Goal: Task Accomplishment & Management: Manage account settings

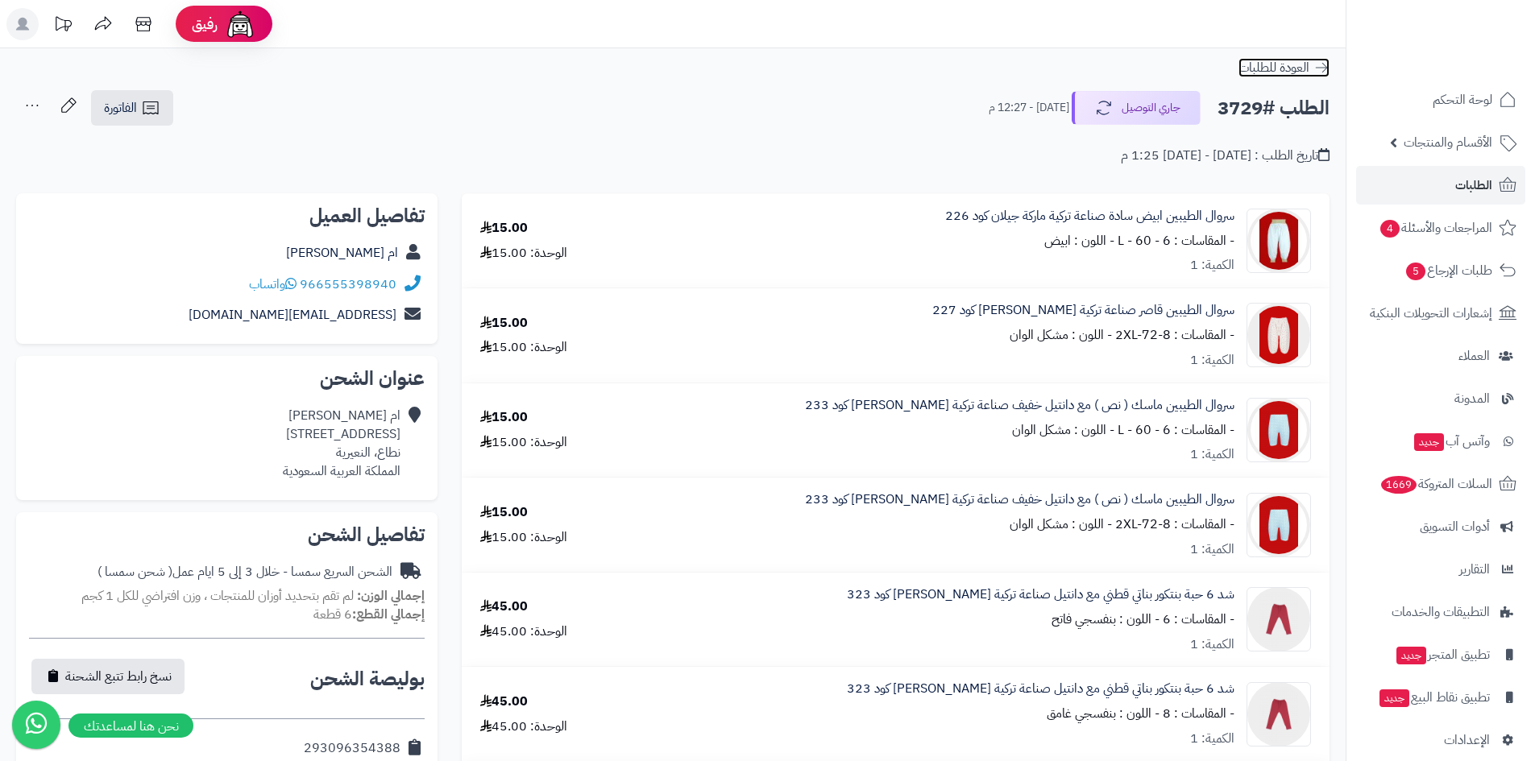
click at [1321, 60] on icon at bounding box center [1321, 68] width 16 height 16
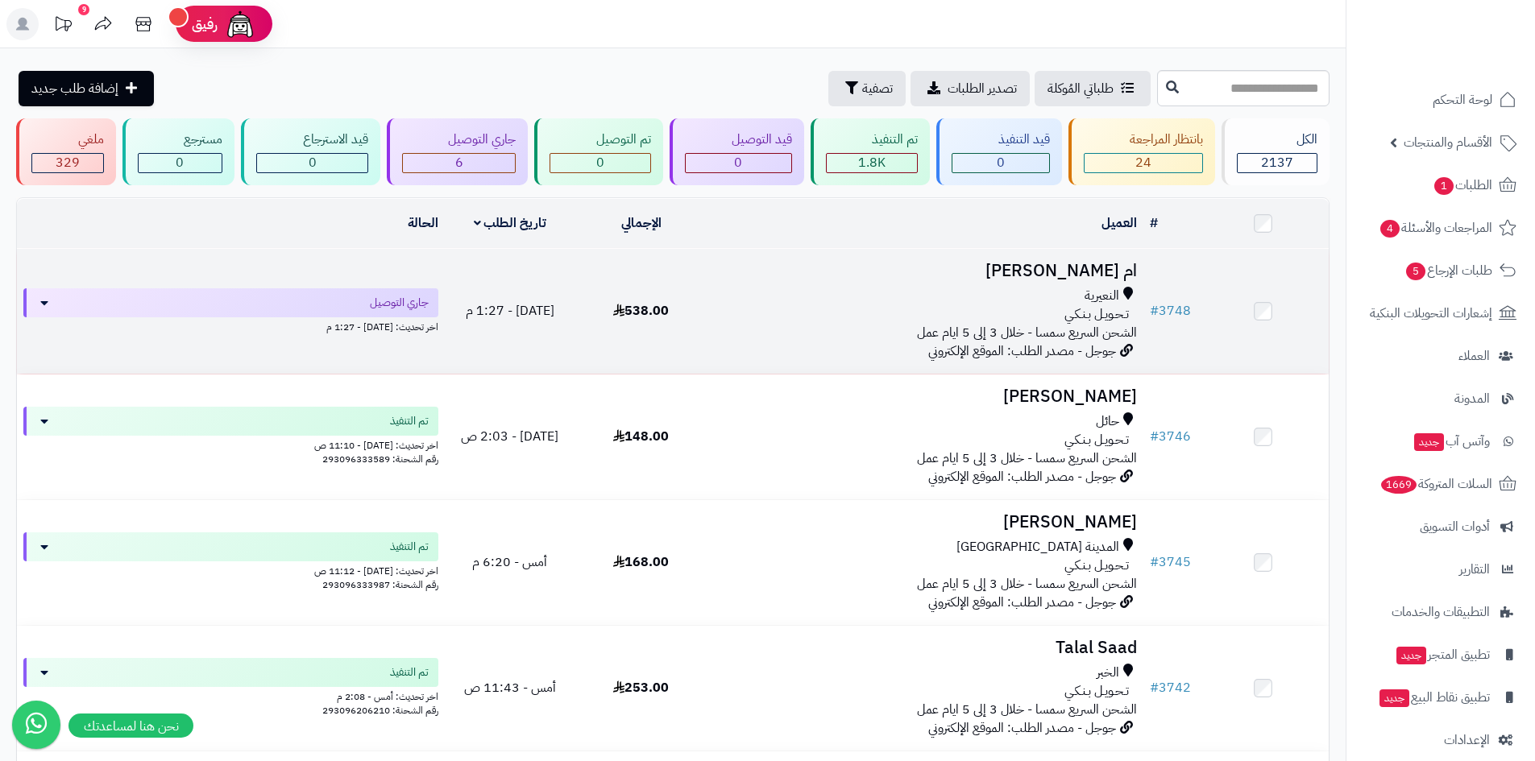
click at [1030, 273] on h3 "ام [PERSON_NAME]" at bounding box center [925, 271] width 424 height 19
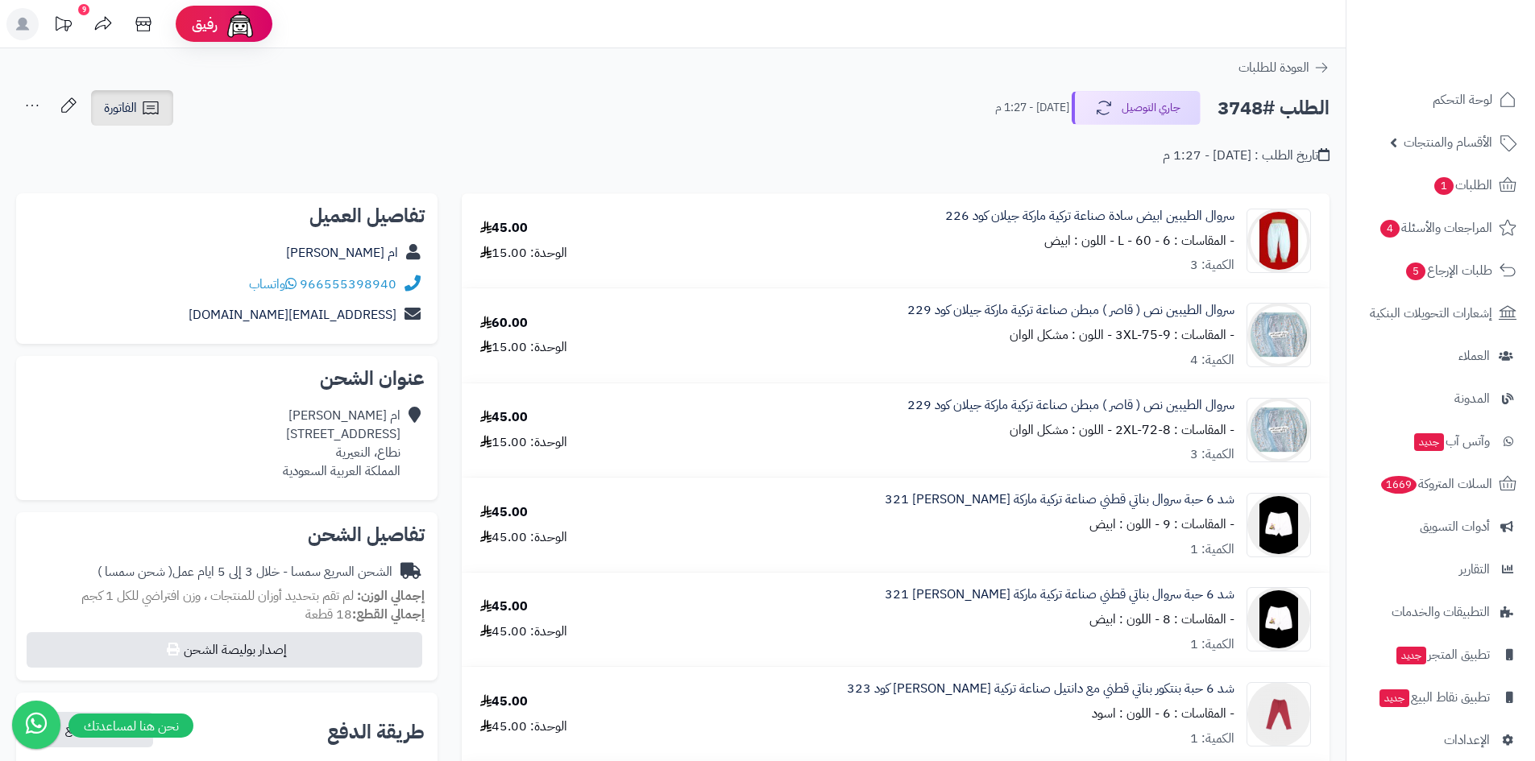
click at [126, 108] on span "الفاتورة" at bounding box center [120, 107] width 33 height 19
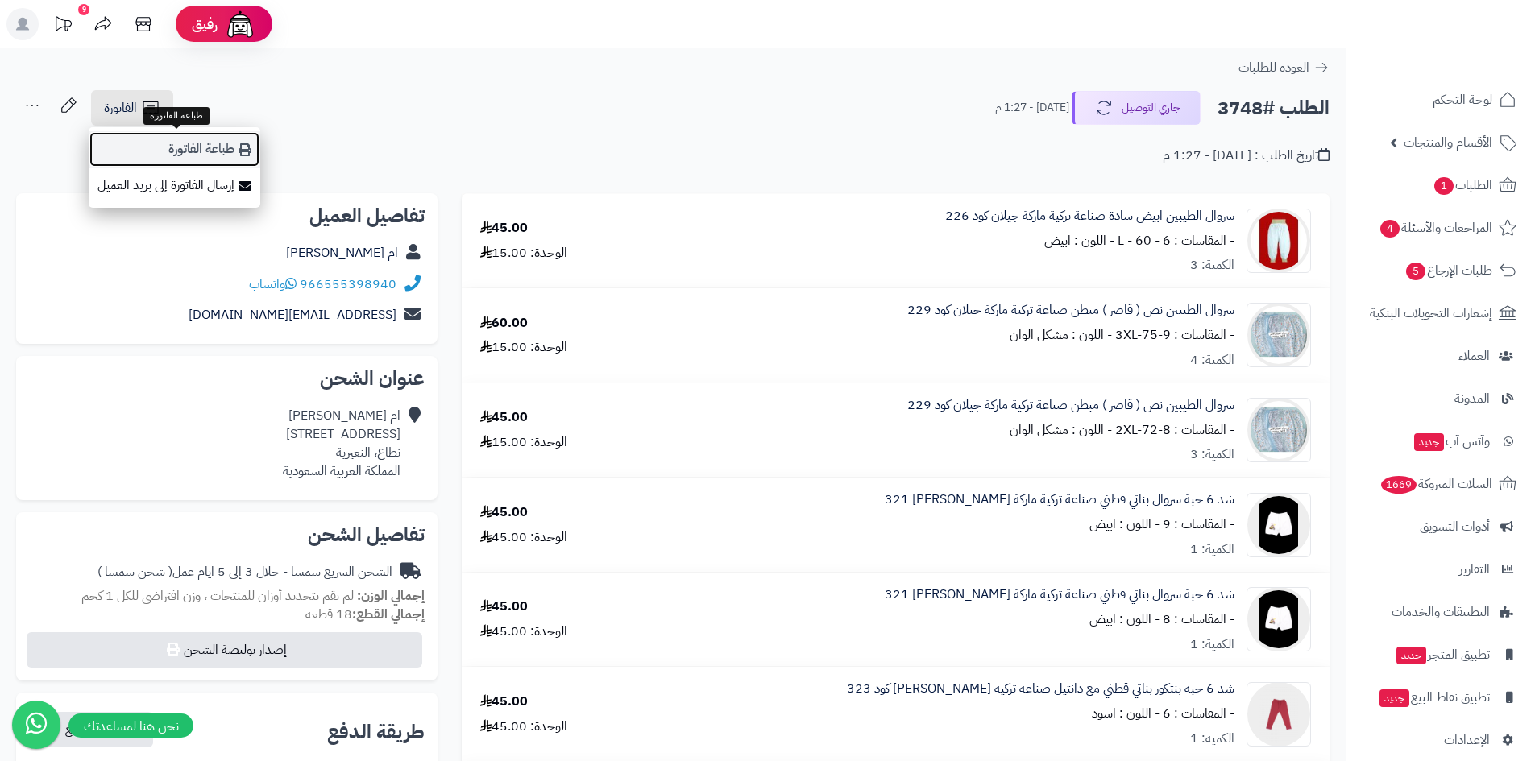
click at [169, 149] on link "طباعة الفاتورة" at bounding box center [175, 149] width 172 height 36
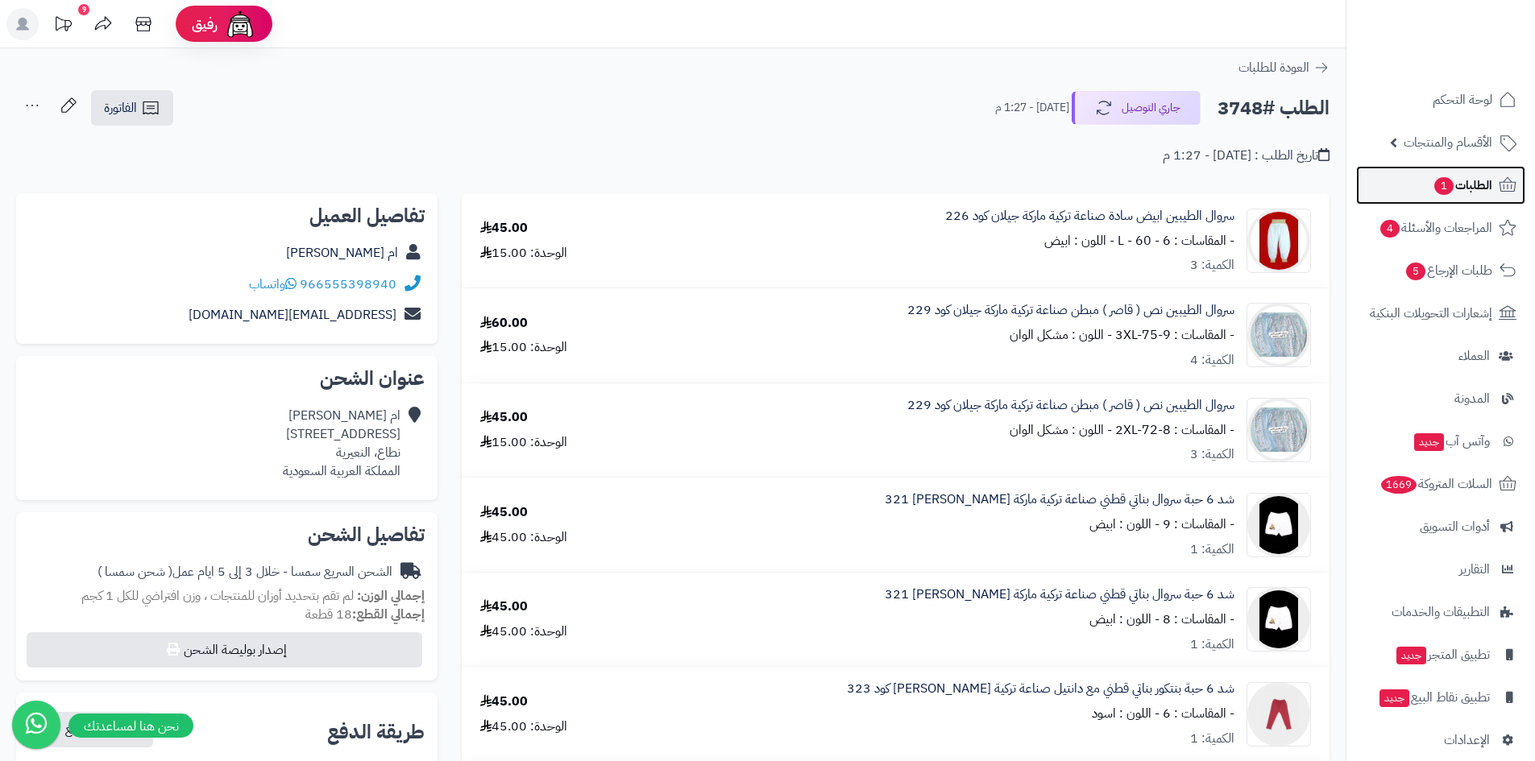
click at [1441, 188] on span "1" at bounding box center [1444, 186] width 20 height 19
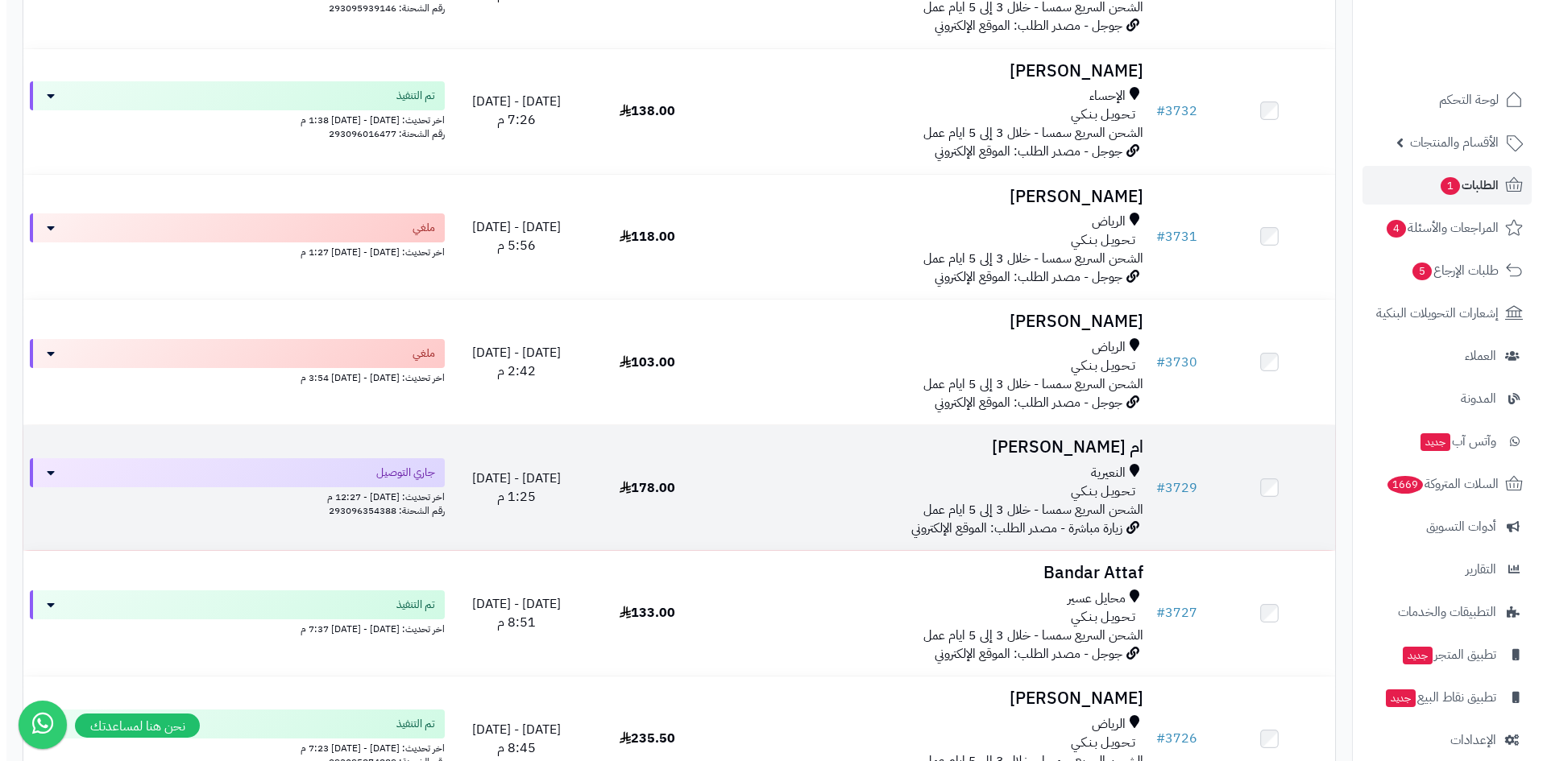
scroll to position [1611, 0]
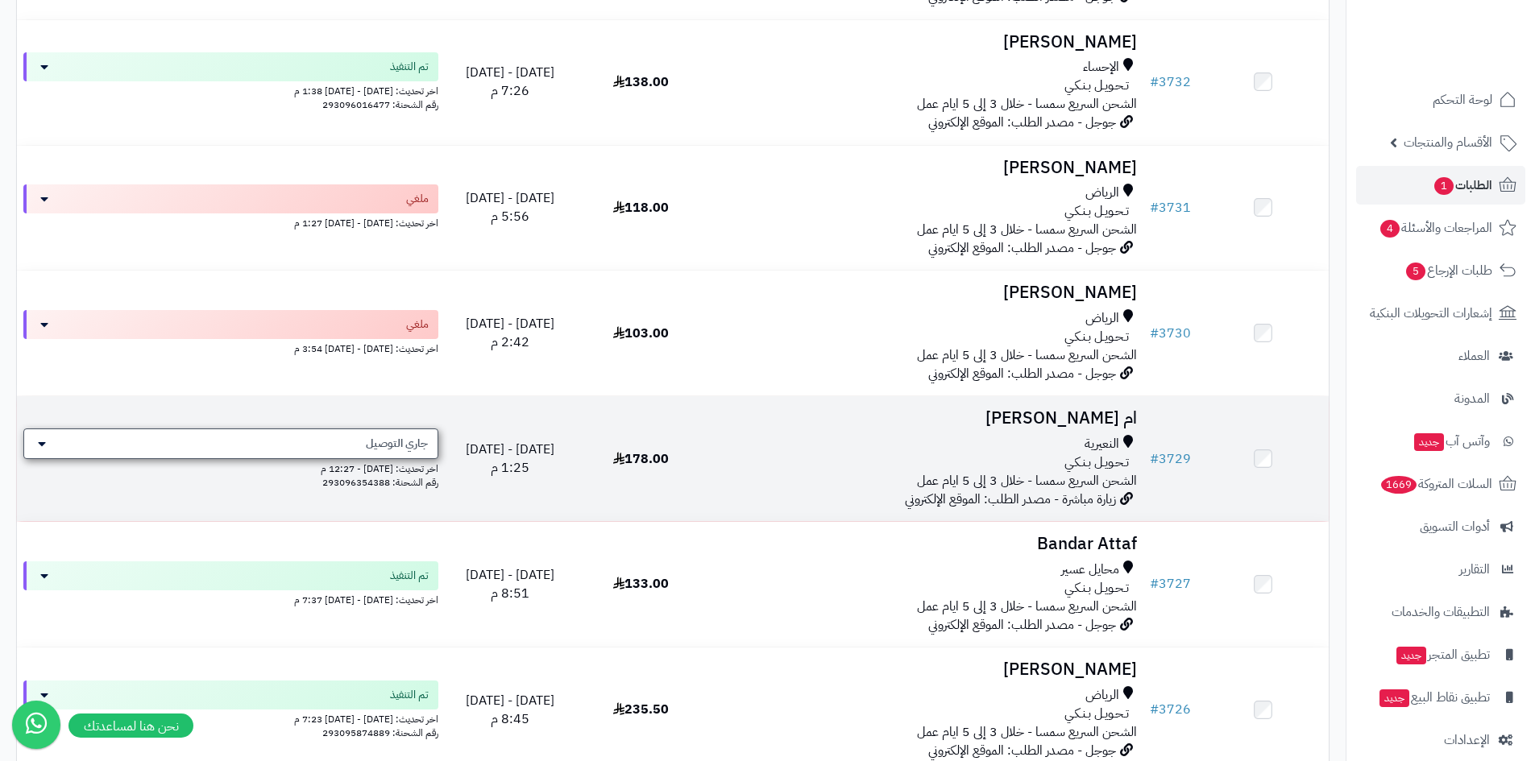
click at [378, 444] on span "جاري التوصيل" at bounding box center [397, 444] width 62 height 16
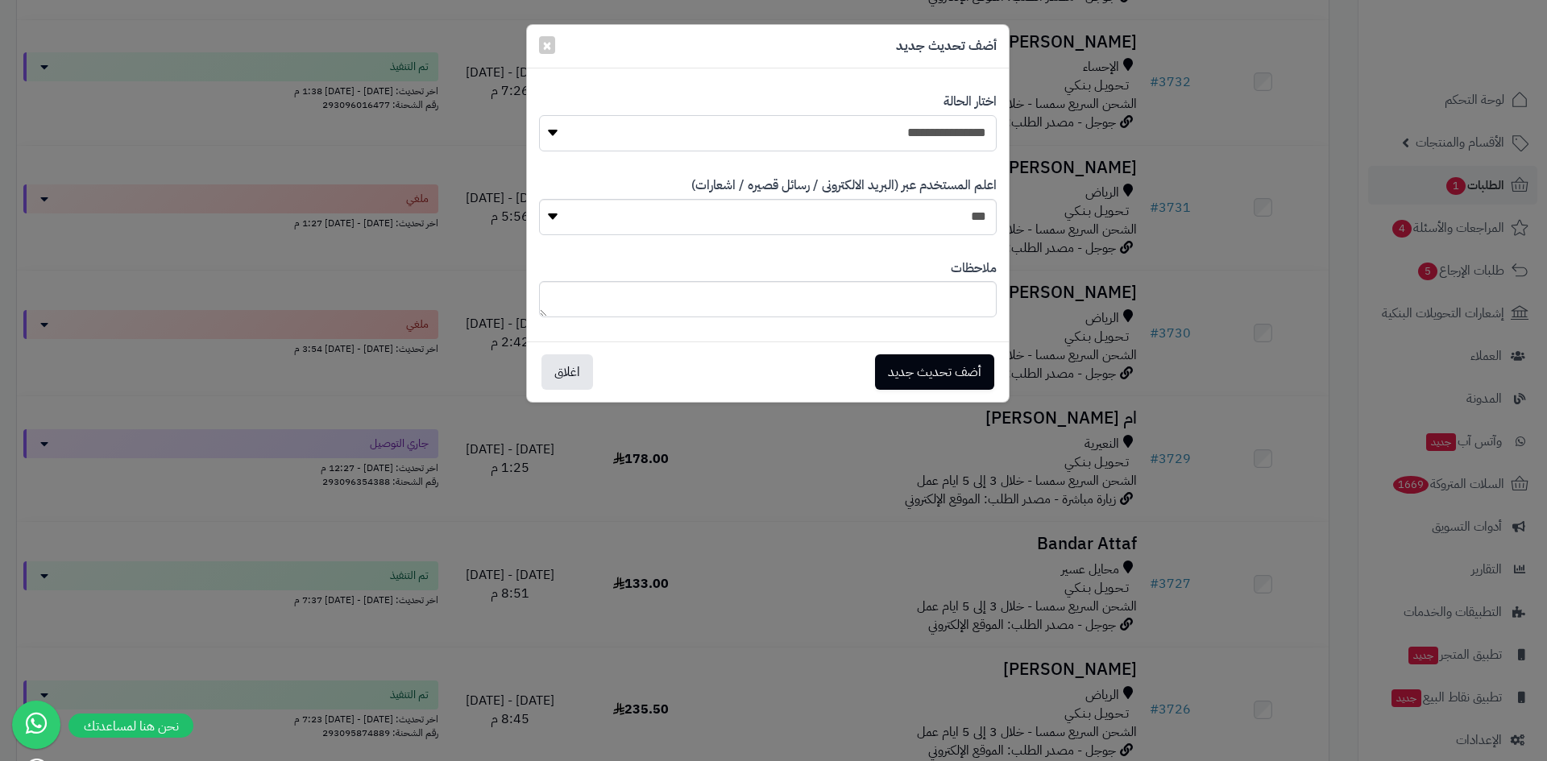
click at [700, 139] on select "**********" at bounding box center [768, 133] width 458 height 36
select select "**"
click at [539, 115] on select "**********" at bounding box center [768, 133] width 458 height 36
click at [921, 375] on button "أضف تحديث جديد" at bounding box center [934, 371] width 119 height 35
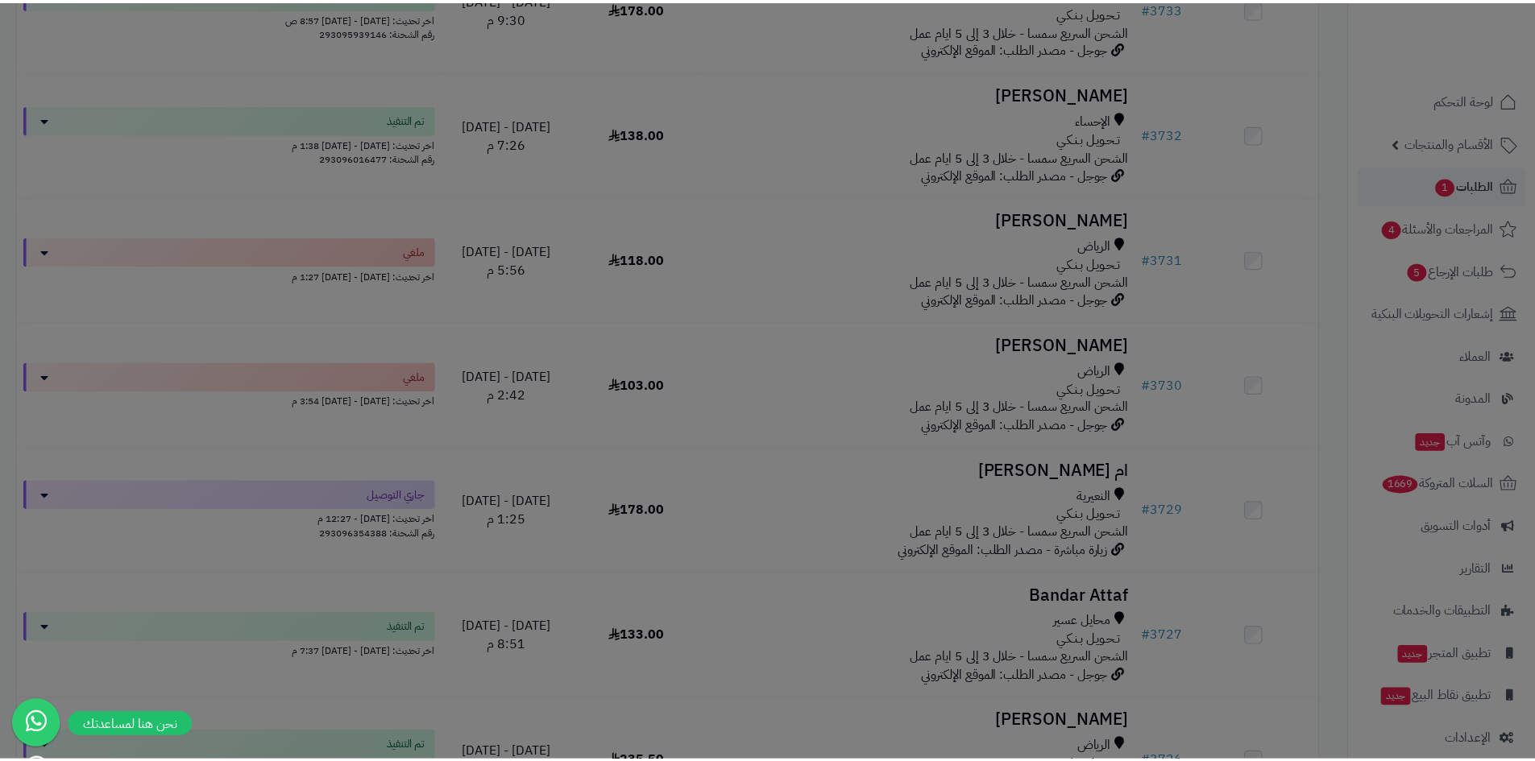
scroll to position [1663, 0]
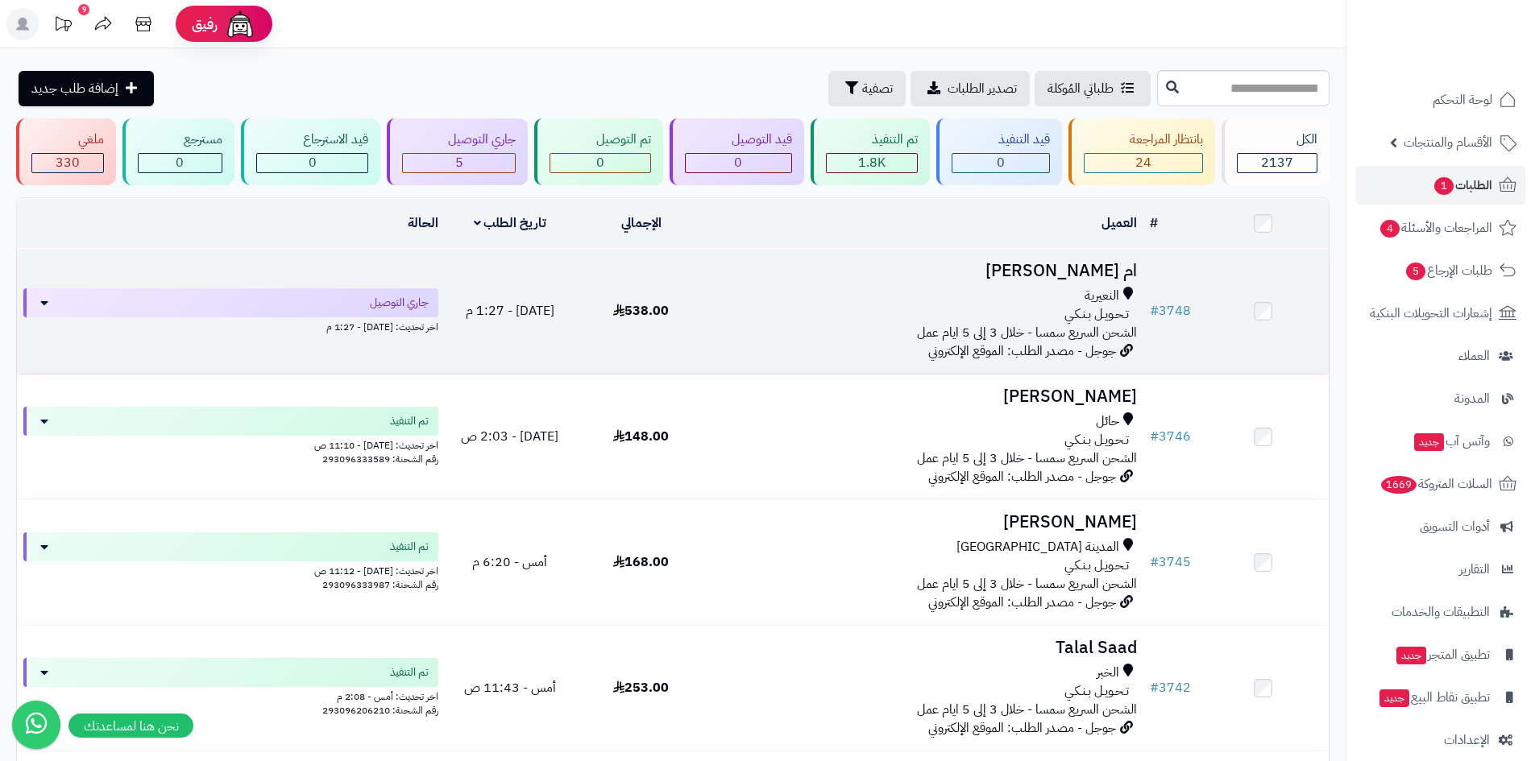
click at [916, 305] on div "تـحـويـل بـنـكـي" at bounding box center [925, 314] width 424 height 19
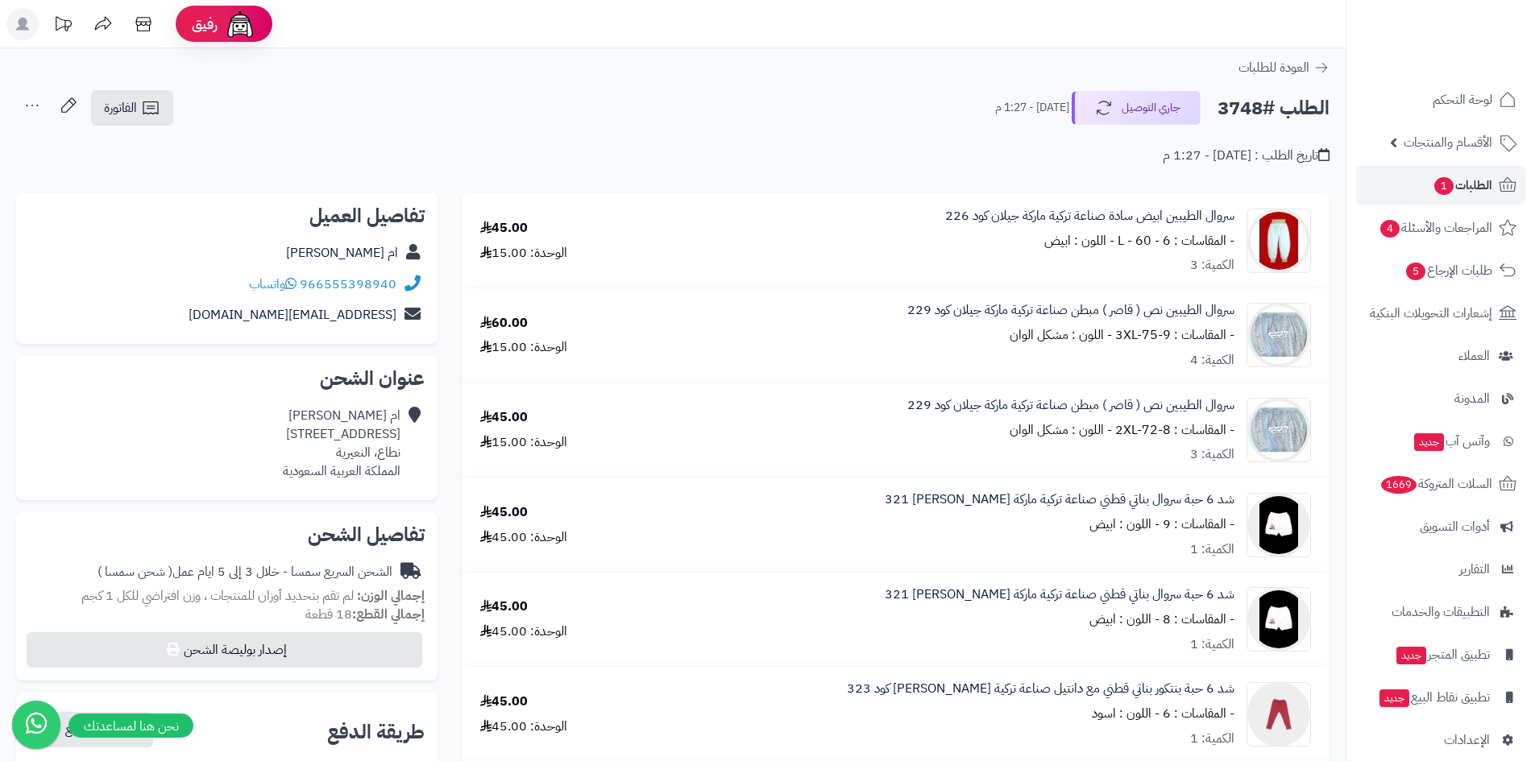
drag, startPoint x: 1235, startPoint y: 310, endPoint x: 996, endPoint y: 344, distance: 241.6
click at [996, 275] on div "سروال الطيبين نص ( قاصر ) مبطن صناعة تركية ماركة جيلان كود 229 - المقاسات : 3XL…" at bounding box center [981, 241] width 682 height 68
copy div "سروال الطيبين نص ( قاصر ) مبطن صناعة تركية ماركة جيلان كود 229 - المقاسات : 3XL…"
drag, startPoint x: 1234, startPoint y: 396, endPoint x: 996, endPoint y: 460, distance: 246.2
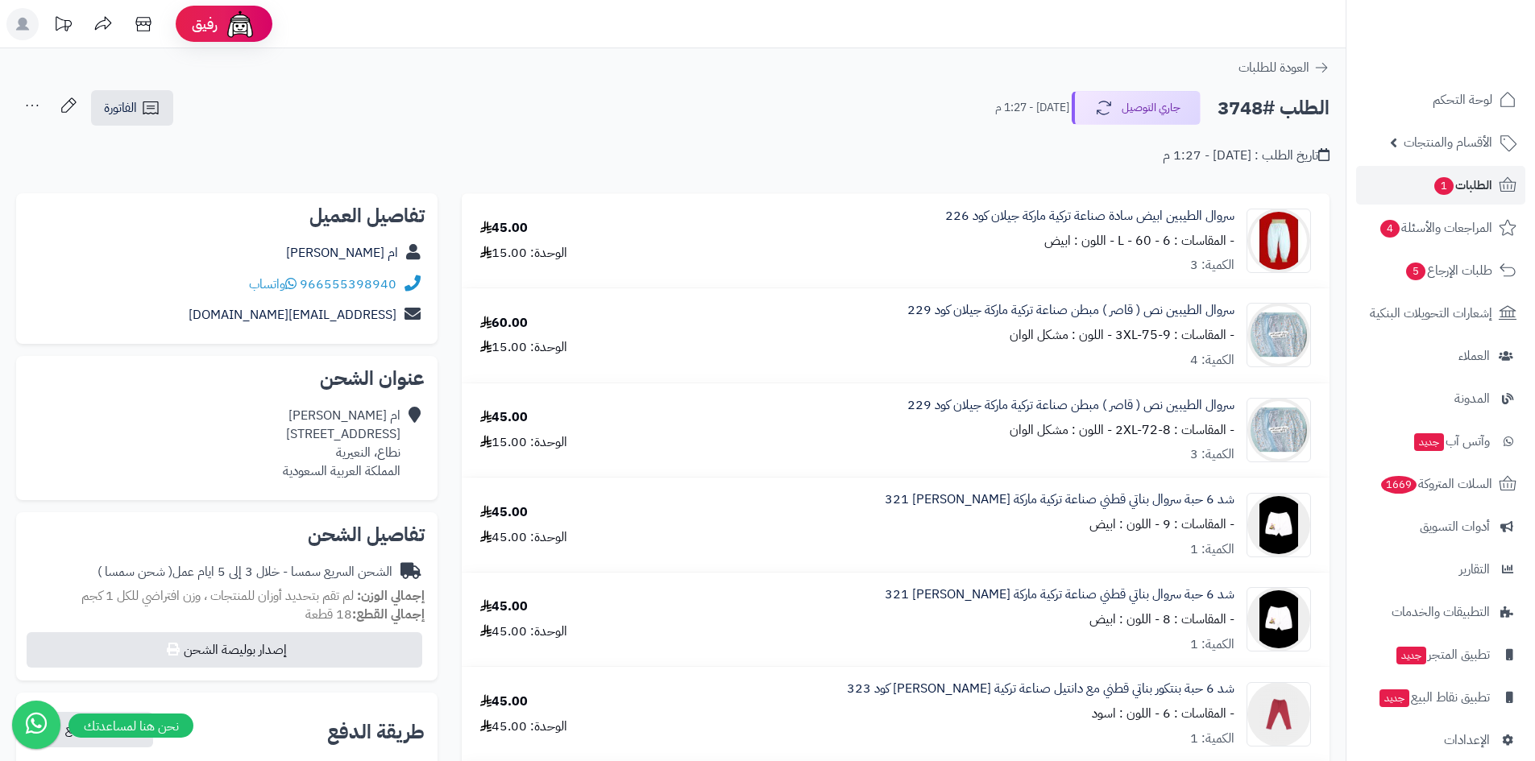
click at [996, 275] on div "سروال الطيبين نص ( قاصر ) مبطن صناعة تركية ماركة جيلان كود 229 - المقاسات : 2XL…" at bounding box center [981, 241] width 682 height 68
copy div "سروال الطيبين نص ( قاصر ) مبطن صناعة تركية ماركة جيلان كود 229 - المقاسات : 2XL…"
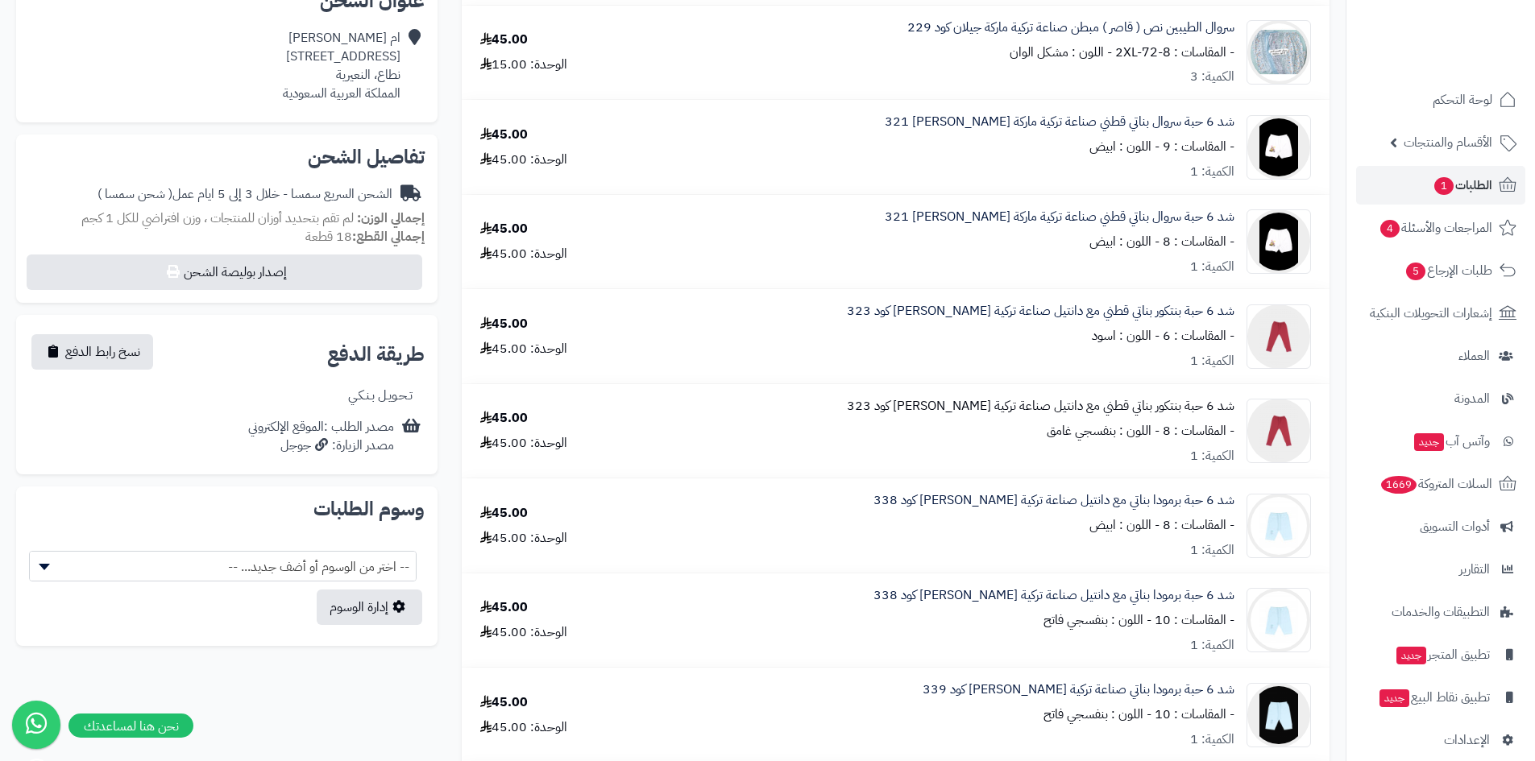
scroll to position [403, 0]
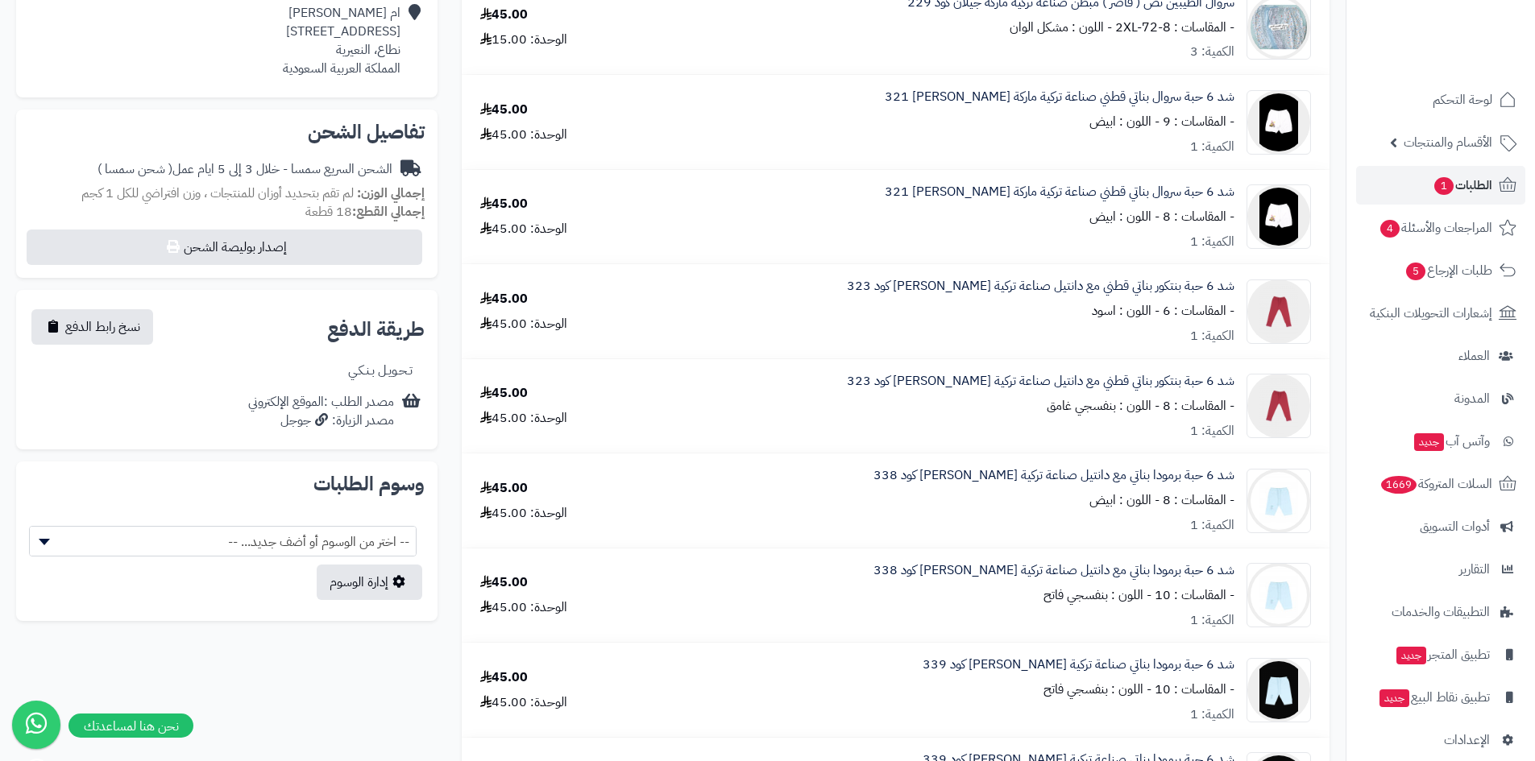
drag, startPoint x: 1241, startPoint y: 375, endPoint x: 1030, endPoint y: 408, distance: 213.0
copy div "شد 6 حبة بنتكور بناتي قطني مع دانتيل صناعة تركية ماركة جيلان كود 323 - المقاسات…"
drag, startPoint x: 1244, startPoint y: 470, endPoint x: 1069, endPoint y: 506, distance: 178.4
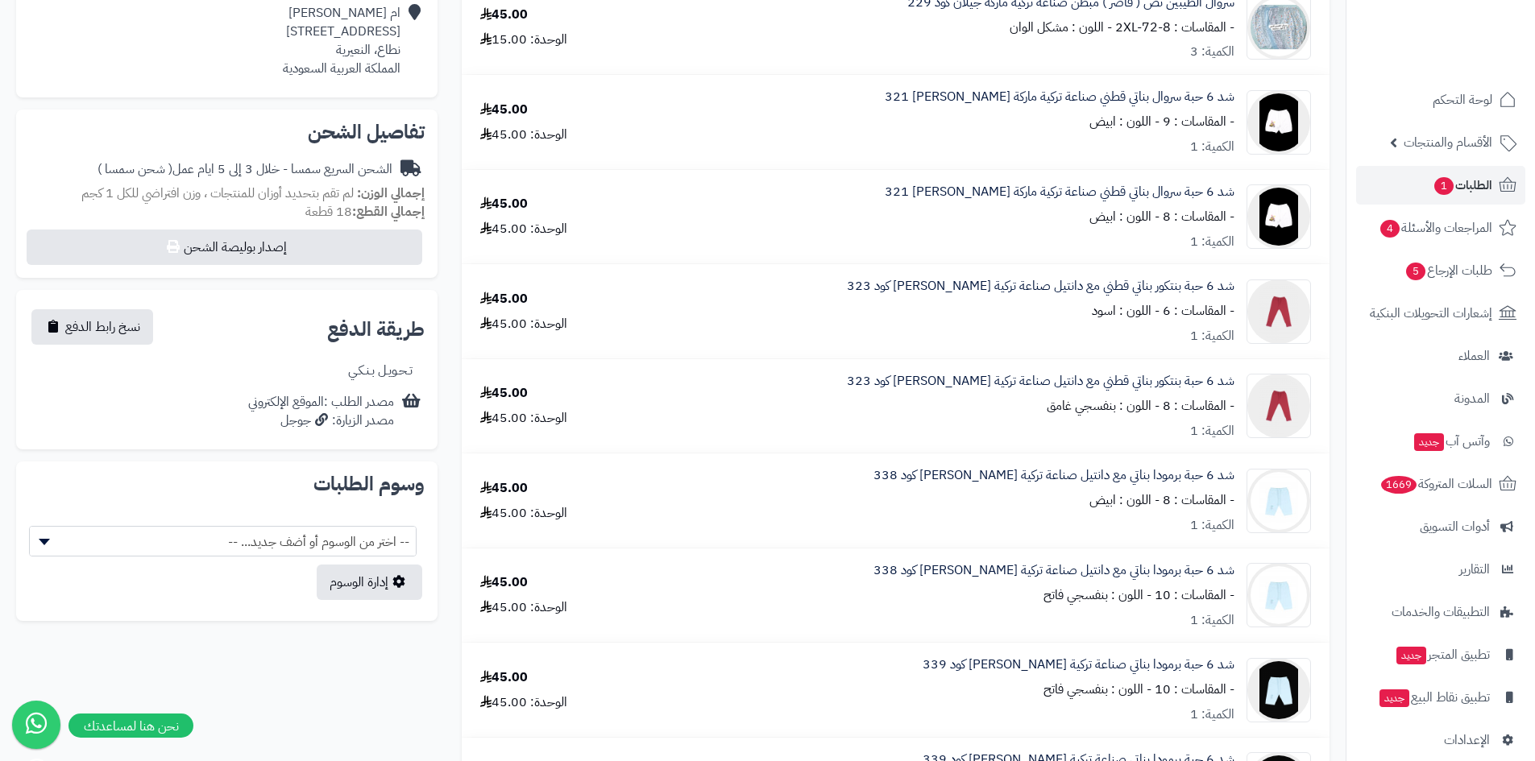
copy div "شد 6 حبة برمودا بناتي مع دانتيل صناعة تركية ماركة جيلان كود 338 - المقاسات : 8 …"
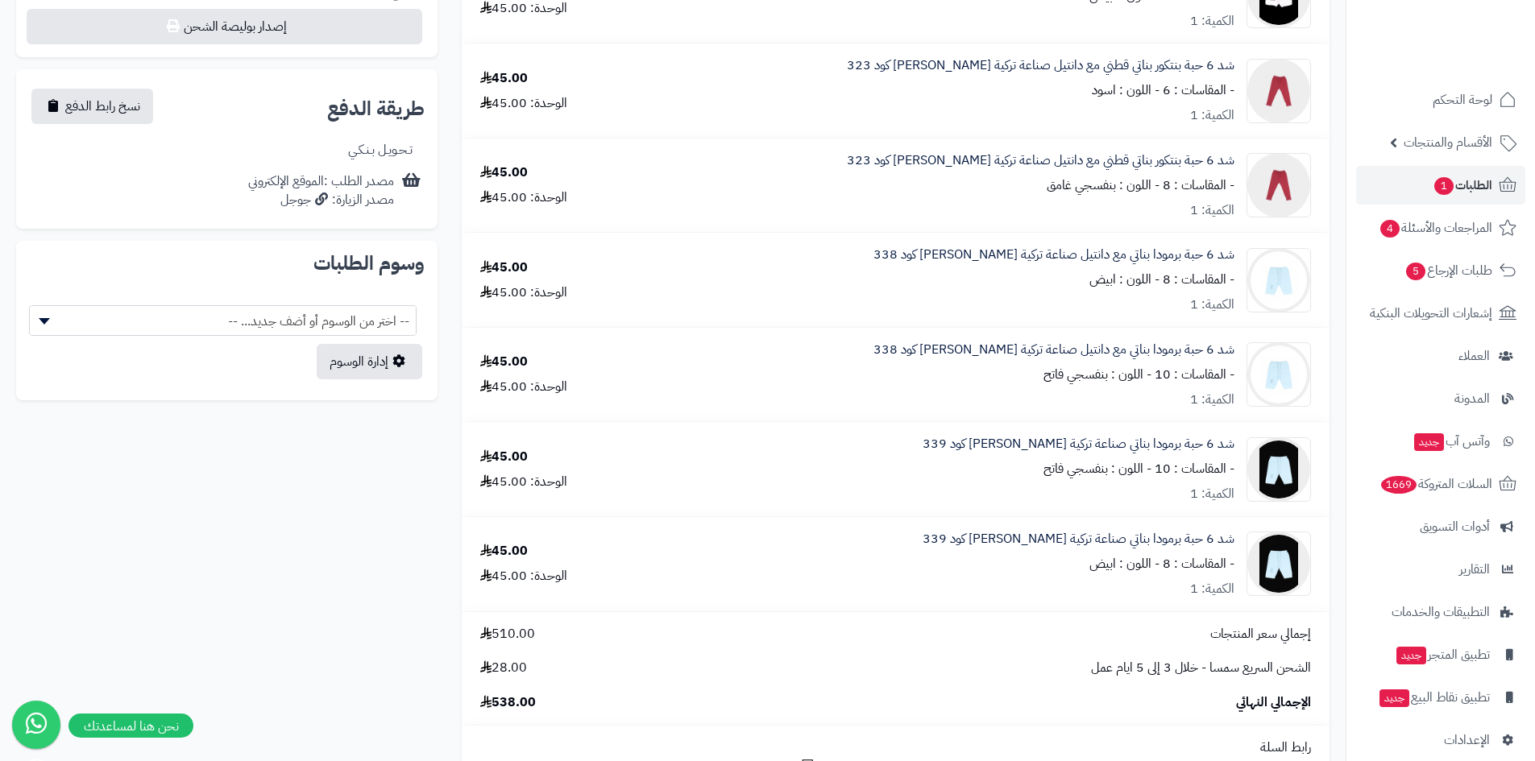
scroll to position [644, 0]
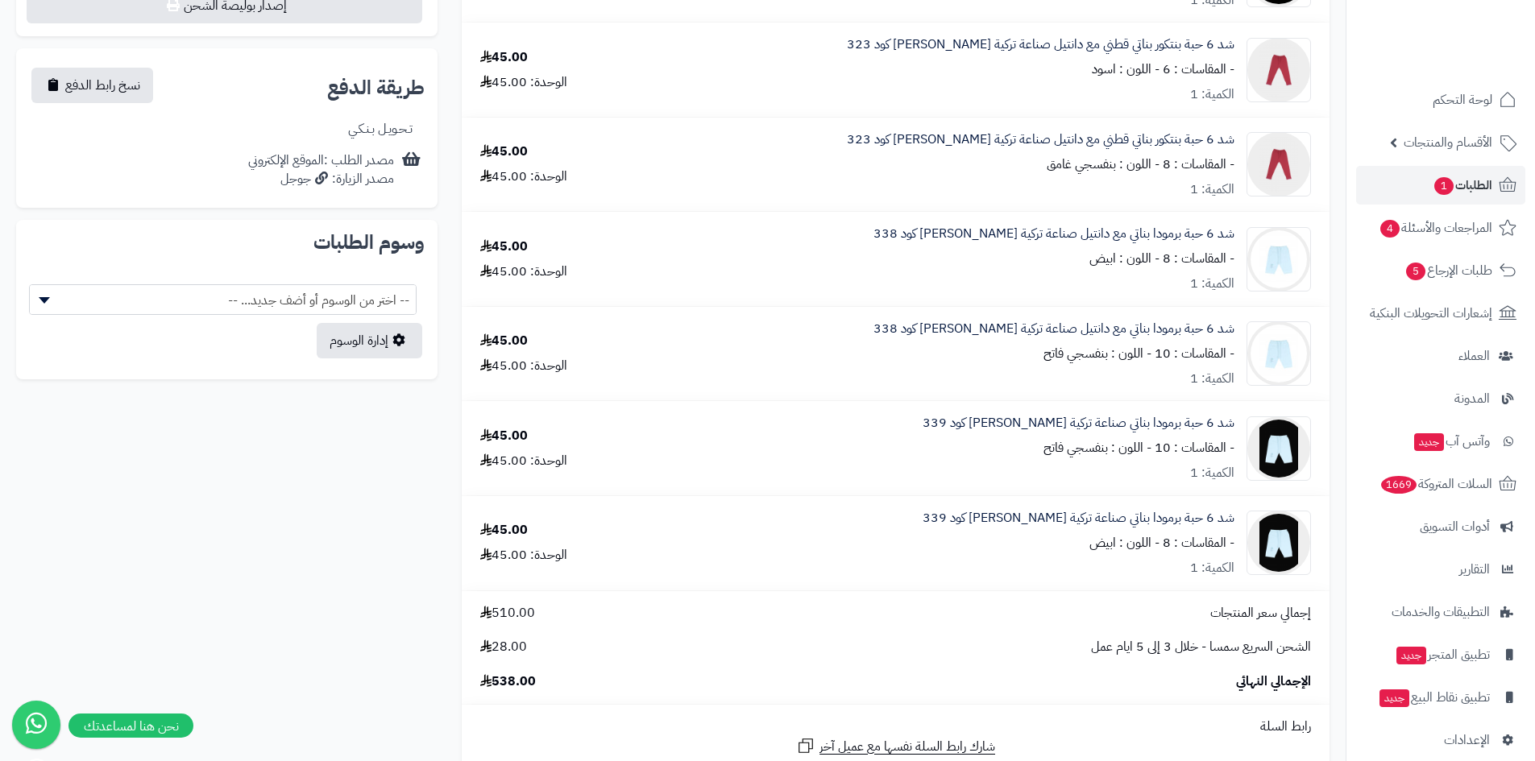
drag, startPoint x: 1237, startPoint y: 318, endPoint x: 1039, endPoint y: 357, distance: 201.9
click at [1039, 357] on td "شد 6 حبة برمودا بناتي مع دانتيل صناعة تركية ماركة جيلان كود 338 - المقاسات : 10…" at bounding box center [981, 354] width 695 height 94
copy div "شد 6 حبة برمودا بناتي مع دانتيل صناعة تركية ماركة جيلان كود 338 - المقاسات : 10…"
drag, startPoint x: 1238, startPoint y: 412, endPoint x: 1038, endPoint y: 456, distance: 204.5
click at [1029, 462] on td "شد 6 حبة برمودا بناتي صناعة تركية ماركة جيلان كود 339 - المقاسات : 10 - اللون :…" at bounding box center [981, 448] width 695 height 94
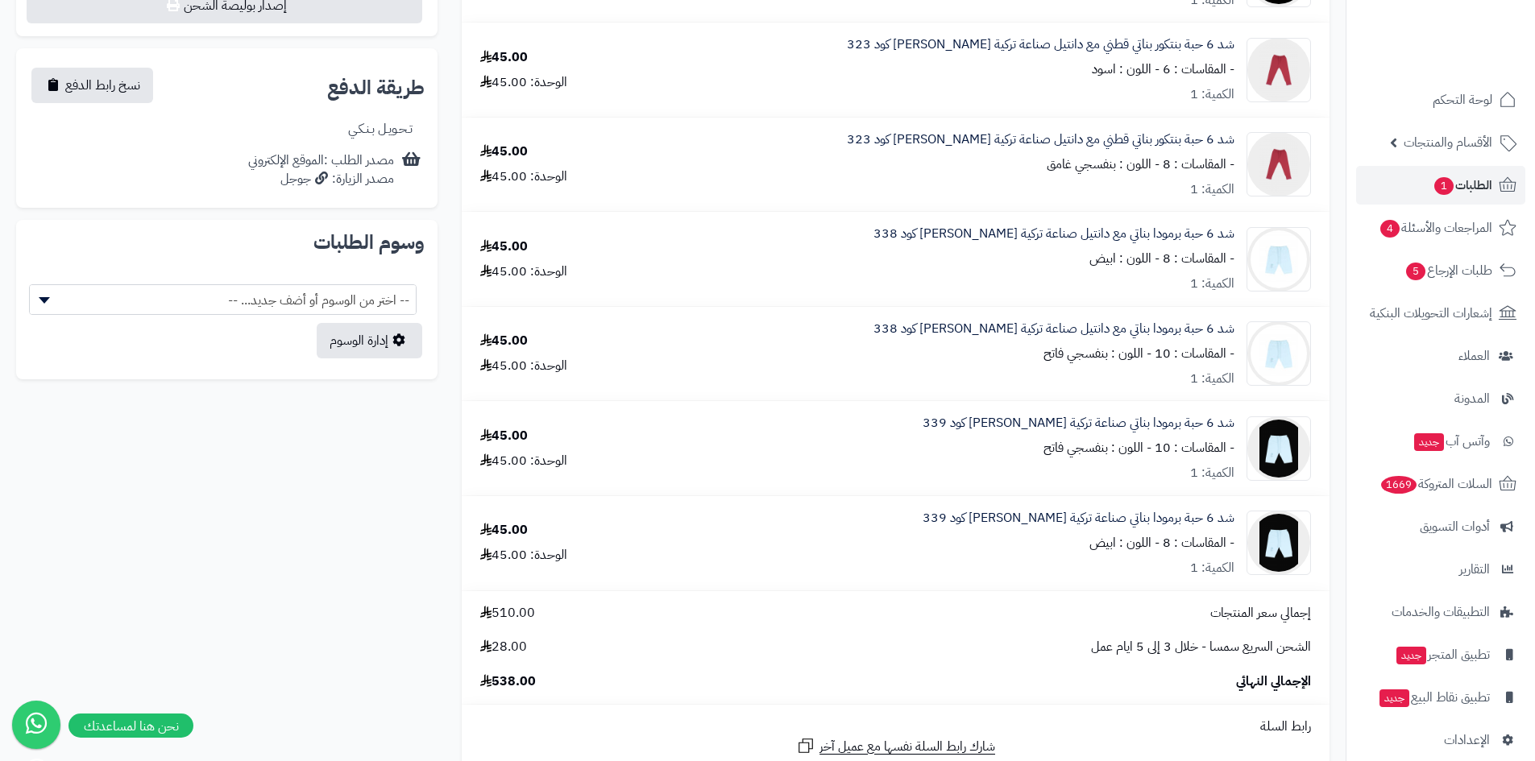
copy div "شد 6 حبة برمودا بناتي صناعة تركية ماركة جيلان كود 339 - المقاسات : 10 - اللون :…"
drag, startPoint x: 1253, startPoint y: 504, endPoint x: 1186, endPoint y: 522, distance: 69.2
click at [1186, 522] on td "شد 6 حبة برمودا بناتي صناعة تركية ماركة جيلان كود 339 - المقاسات : 8 - اللون : …" at bounding box center [981, 543] width 695 height 94
click at [1212, 498] on td "شد 6 حبة برمودا بناتي صناعة تركية ماركة جيلان كود 339 - المقاسات : 8 - اللون : …" at bounding box center [981, 543] width 695 height 94
drag, startPoint x: 1236, startPoint y: 511, endPoint x: 1090, endPoint y: 549, distance: 150.8
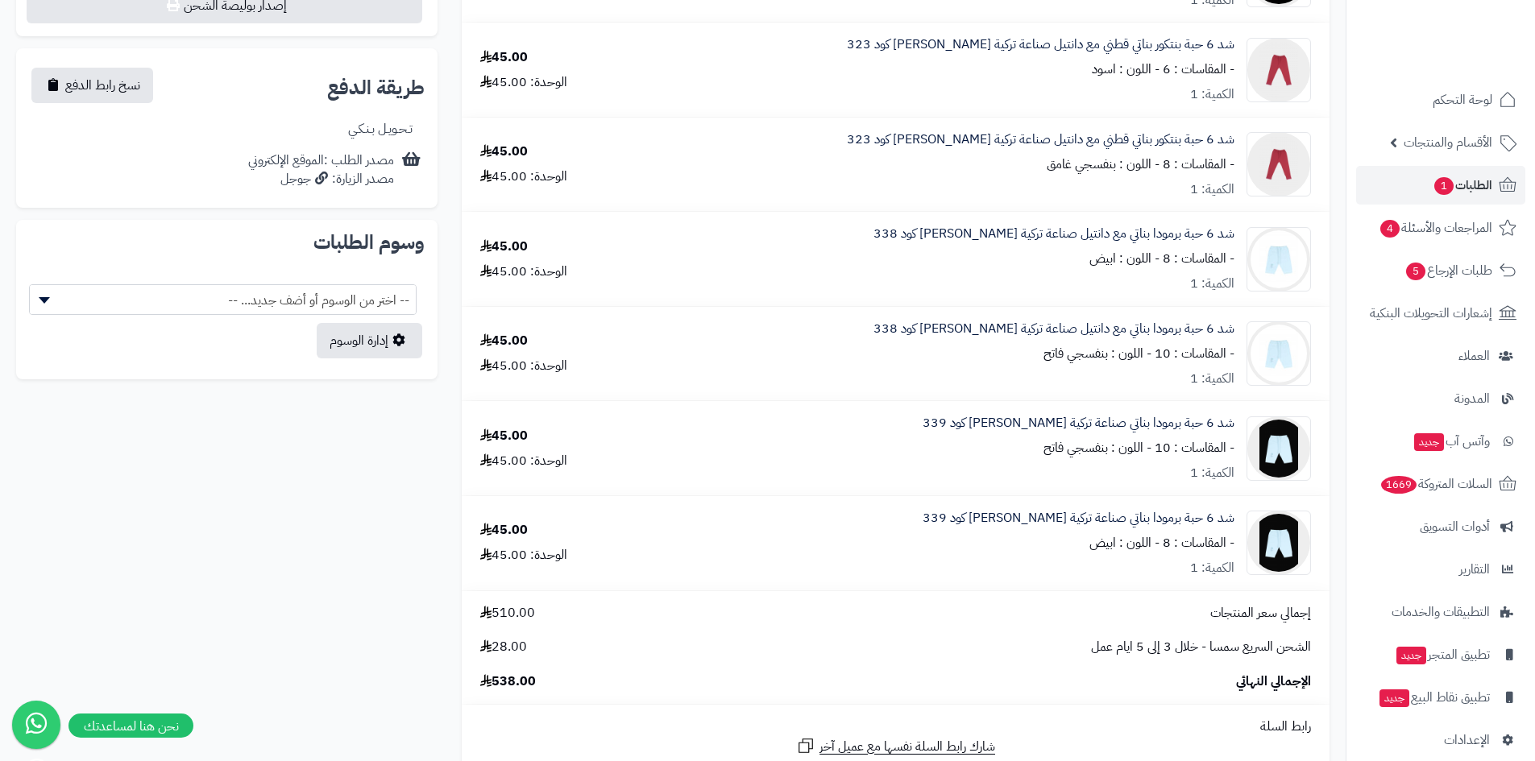
copy div "شد 6 حبة برمودا بناتي صناعة تركية ماركة جيلان كود 339 - المقاسات : 8 - اللون : …"
click at [1330, 456] on div "سروال الطيبين ابيض سادة صناعة تركية ماركة جيلان كود 226 - المقاسات : L - 60 - 6…" at bounding box center [895, 400] width 892 height 1702
